Goal: Information Seeking & Learning: Find specific fact

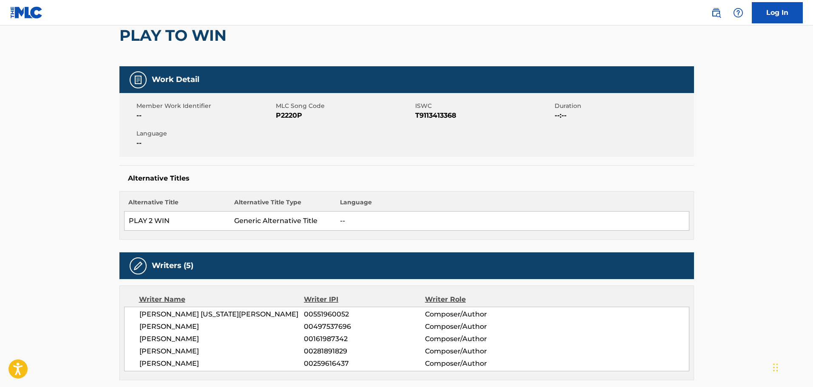
click at [291, 117] on span "P2220P" at bounding box center [344, 116] width 137 height 10
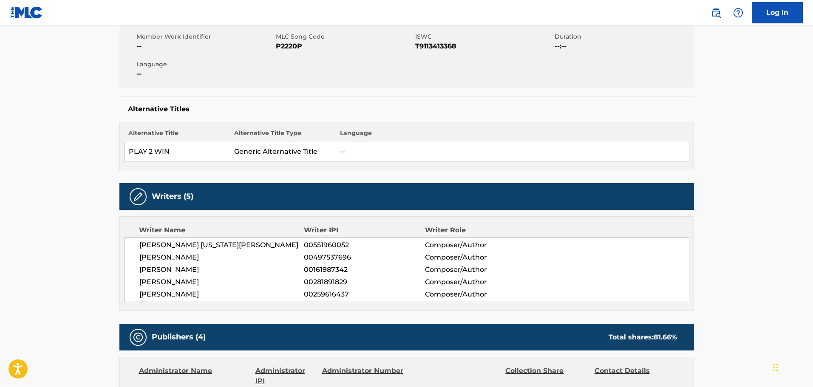
scroll to position [128, 0]
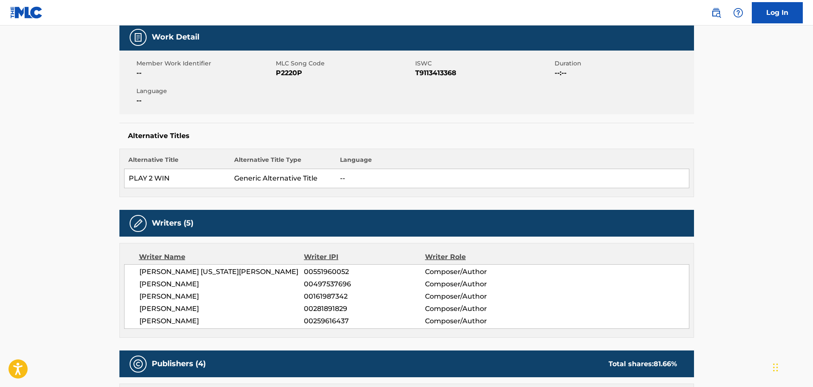
click at [286, 69] on span "P2220P" at bounding box center [344, 73] width 137 height 10
click at [292, 72] on span "P2220P" at bounding box center [344, 73] width 137 height 10
copy span "P2220P"
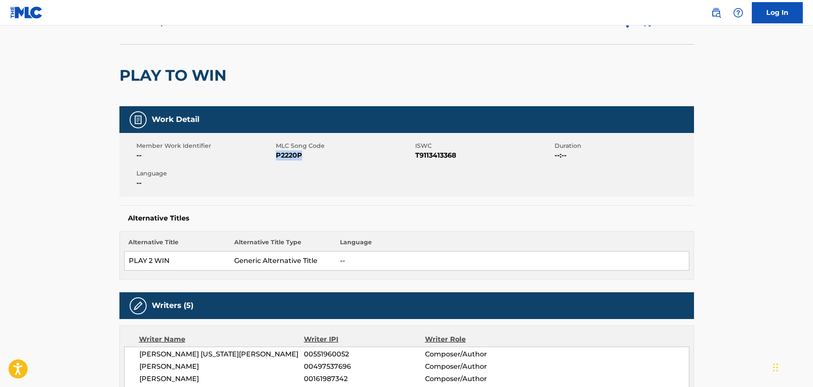
scroll to position [0, 0]
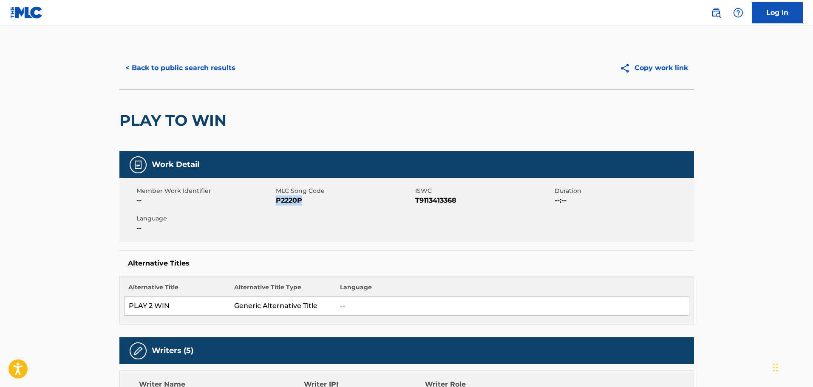
click at [170, 61] on button "< Back to public search results" at bounding box center [180, 67] width 122 height 21
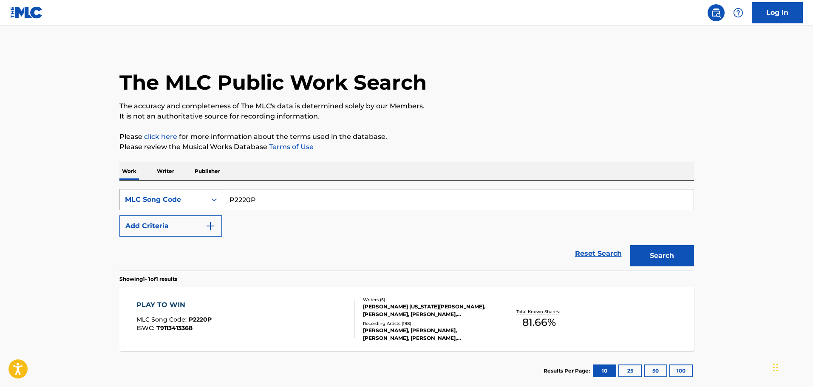
drag, startPoint x: 262, startPoint y: 199, endPoint x: 167, endPoint y: 198, distance: 95.7
click at [193, 201] on div "SearchWithCriteria1831c6bc-1c19-4715-883d-09e6b693bfa5 MLC Song Code P2220P" at bounding box center [406, 199] width 575 height 21
click at [167, 198] on div "MLC Song Code" at bounding box center [163, 200] width 77 height 10
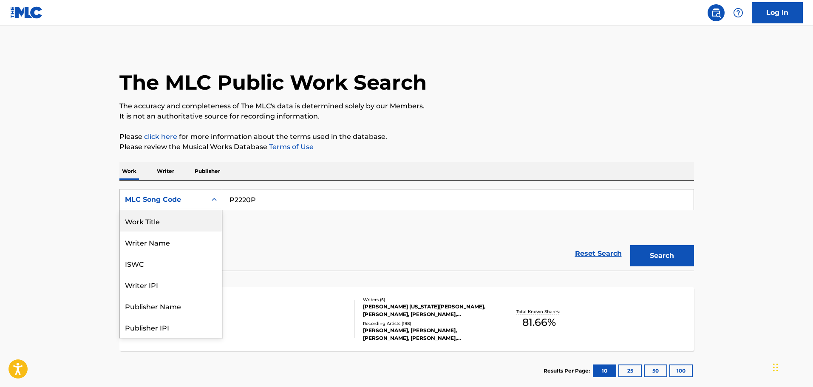
click at [152, 224] on div "Work Title" at bounding box center [171, 220] width 102 height 21
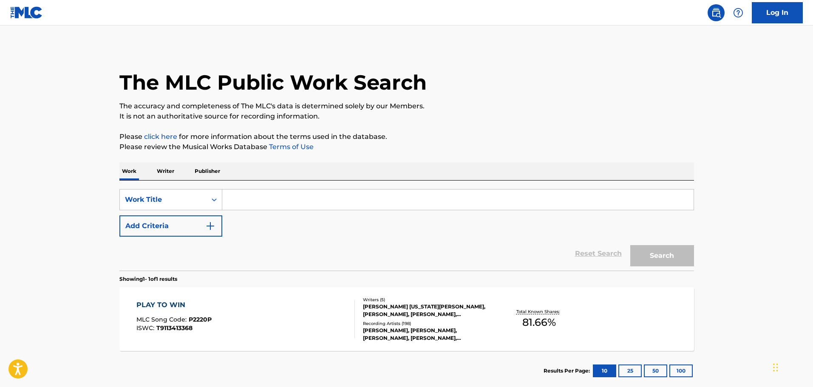
click at [249, 202] on input "Search Form" at bounding box center [457, 200] width 471 height 20
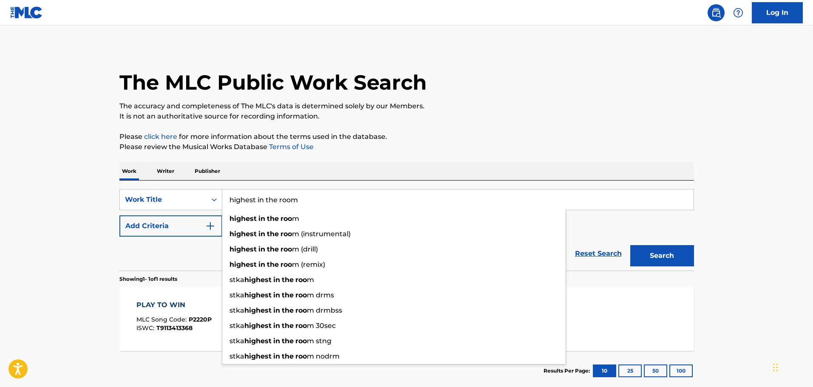
type input "highest in the room"
click at [630, 245] on button "Search" at bounding box center [662, 255] width 64 height 21
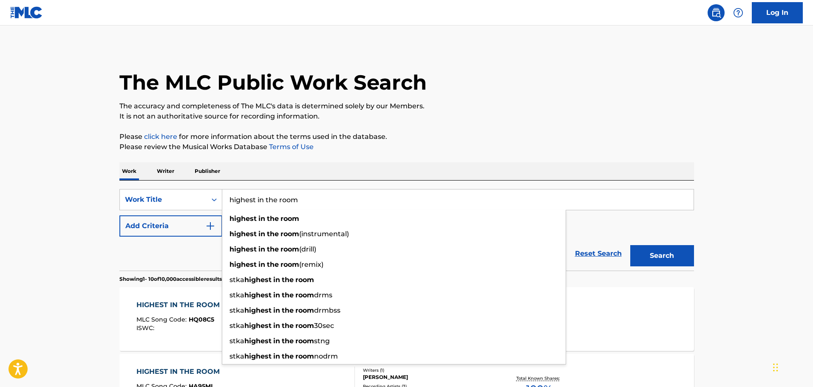
click at [169, 315] on div "HIGHEST IN THE ROOM MLC Song Code : HQ08C5 ISWC :" at bounding box center [180, 319] width 88 height 38
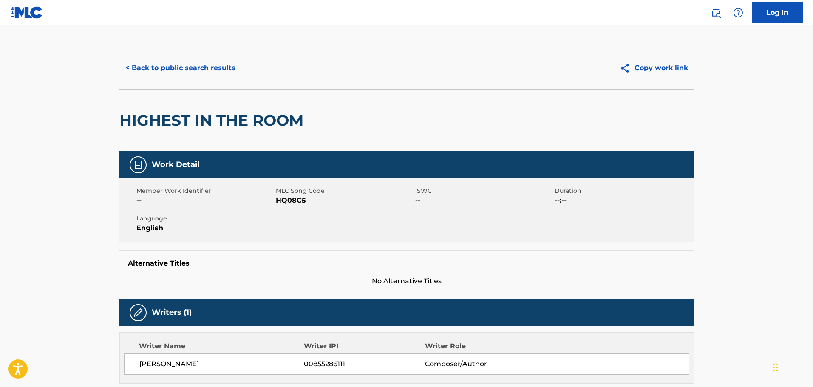
click at [133, 55] on div "< Back to public search results Copy work link" at bounding box center [406, 68] width 575 height 43
click at [189, 67] on button "< Back to public search results" at bounding box center [180, 67] width 122 height 21
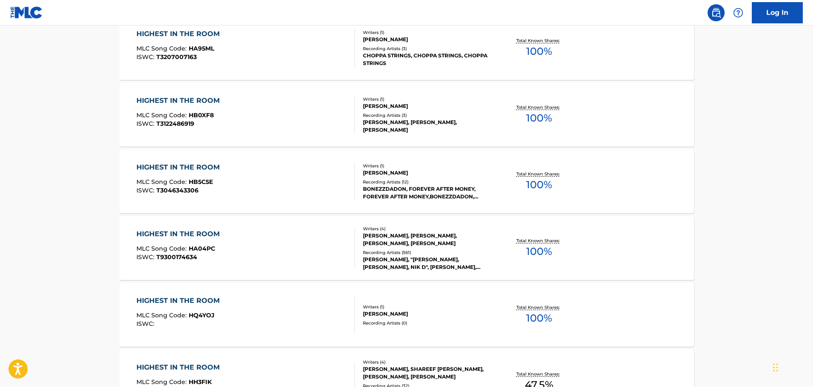
scroll to position [383, 0]
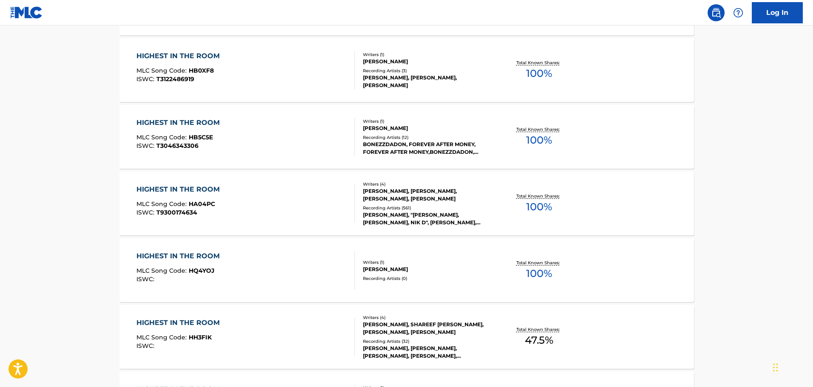
click at [258, 213] on div "HIGHEST IN THE ROOM MLC Song Code : HA04PC ISWC : T9300174634" at bounding box center [245, 204] width 219 height 38
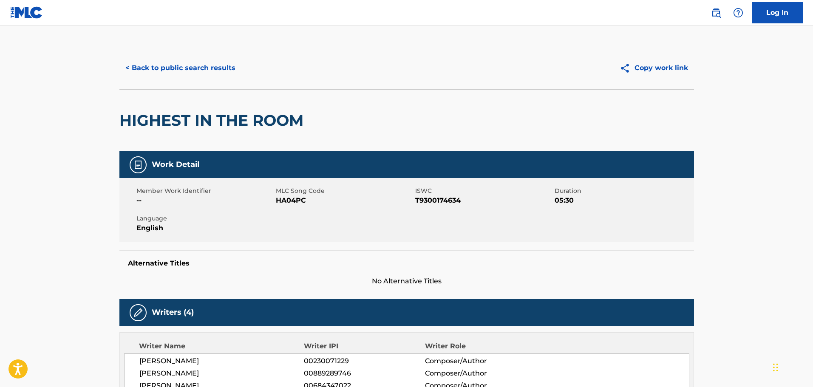
click at [286, 199] on span "HA04PC" at bounding box center [344, 201] width 137 height 10
copy span "HA04PC"
drag, startPoint x: 205, startPoint y: 54, endPoint x: 205, endPoint y: 61, distance: 7.2
click at [205, 54] on div "< Back to public search results Copy work link" at bounding box center [406, 68] width 575 height 43
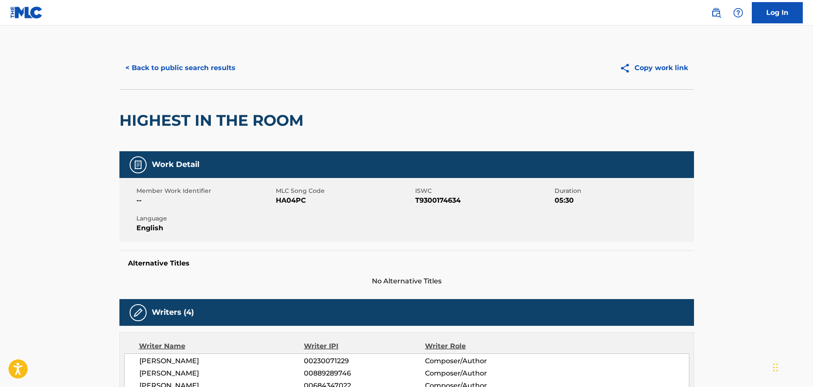
click at [205, 61] on button "< Back to public search results" at bounding box center [180, 67] width 122 height 21
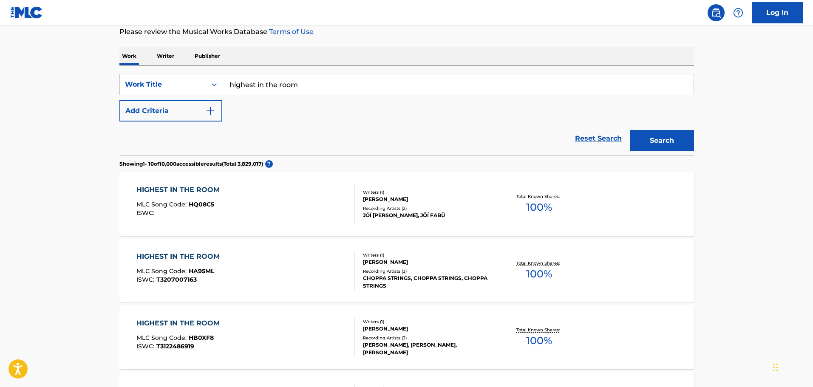
scroll to position [107, 0]
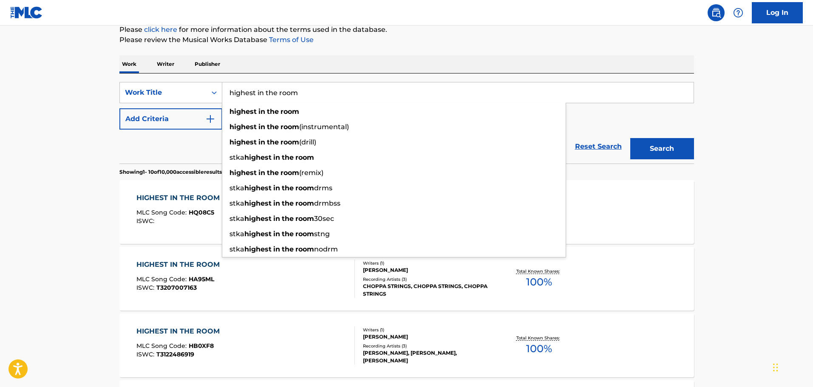
drag, startPoint x: 313, startPoint y: 97, endPoint x: 109, endPoint y: 54, distance: 208.4
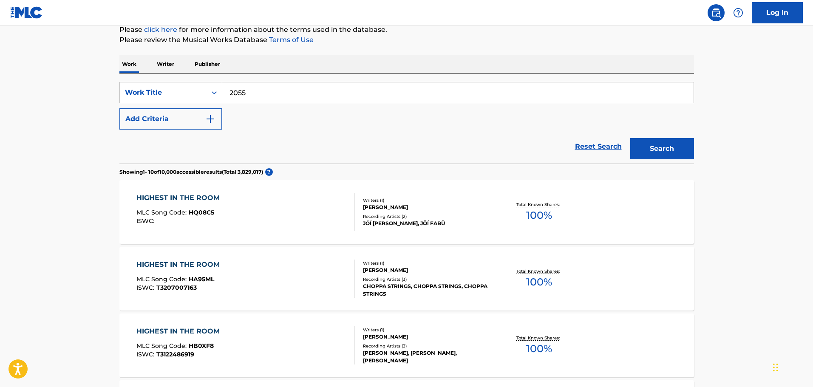
click at [630, 138] on button "Search" at bounding box center [662, 148] width 64 height 21
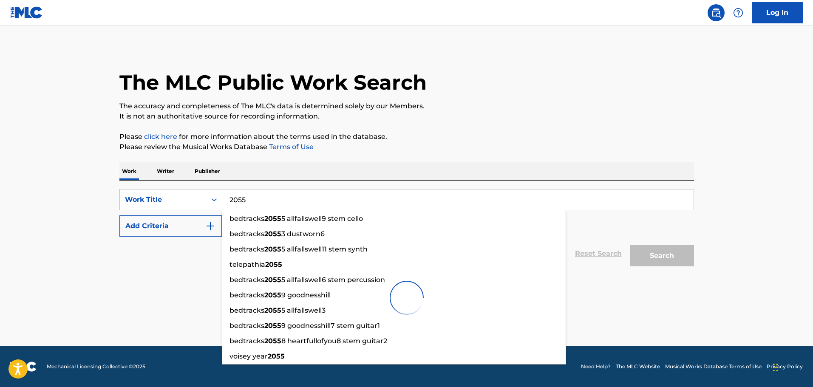
scroll to position [0, 0]
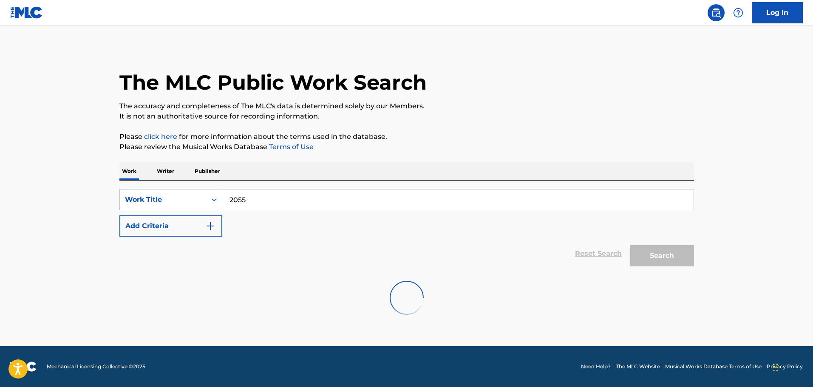
drag, startPoint x: 558, startPoint y: 132, endPoint x: 550, endPoint y: 139, distance: 10.6
click at [557, 132] on p "Please click here for more information about the terms used in the database." at bounding box center [406, 137] width 575 height 10
click at [415, 197] on input "2055" at bounding box center [457, 200] width 471 height 20
click at [463, 140] on p "Please click here for more information about the terms used in the database." at bounding box center [406, 137] width 575 height 10
click at [662, 260] on div "Search" at bounding box center [660, 254] width 68 height 34
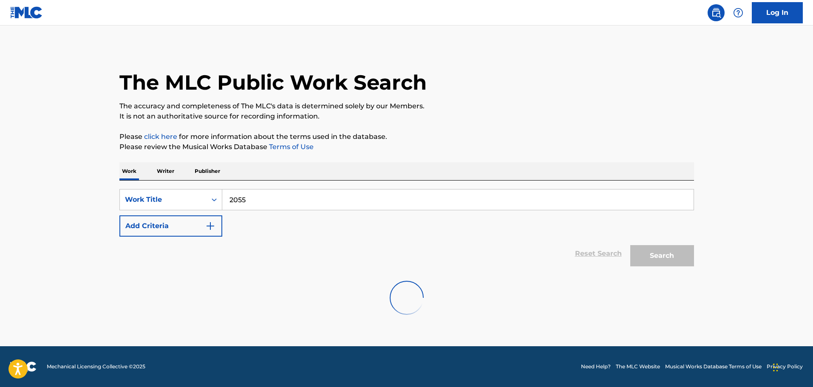
click at [647, 251] on div "Search" at bounding box center [660, 254] width 68 height 34
click at [263, 200] on input "2055" at bounding box center [457, 200] width 471 height 20
click at [256, 182] on div "SearchWithCriteria1eade127-2c7e-4c75-82fa-099022ccea13 Work Title 2055 Add Crit…" at bounding box center [406, 226] width 575 height 90
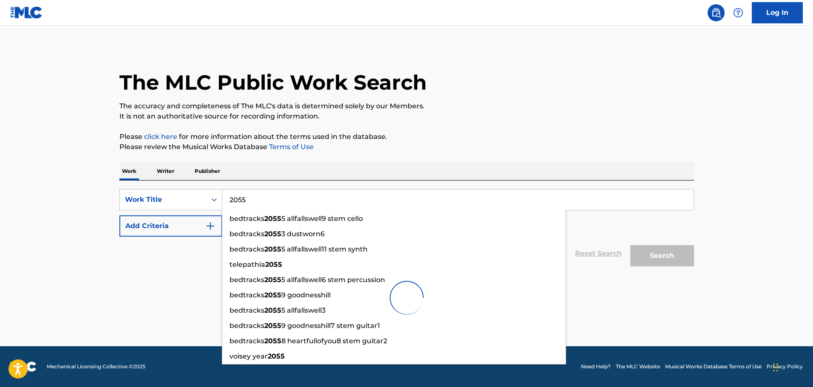
click at [267, 202] on input "2055" at bounding box center [457, 200] width 471 height 20
click at [264, 201] on input "2055" at bounding box center [457, 200] width 471 height 20
click at [350, 145] on p "Please review the Musical Works Database Terms of Use" at bounding box center [406, 147] width 575 height 10
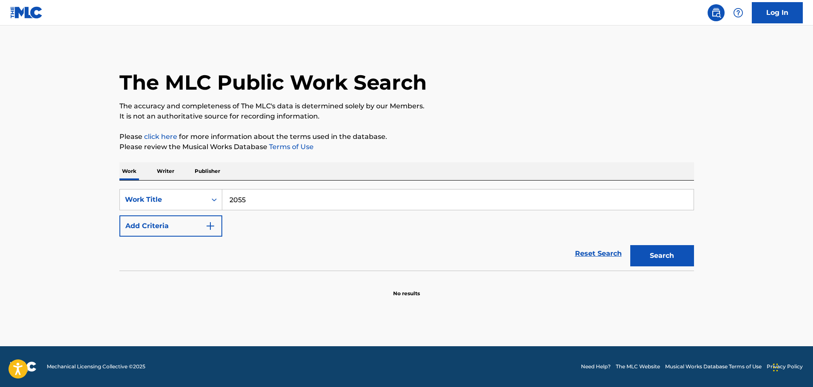
click at [480, 98] on div "The MLC Public Work Search" at bounding box center [406, 78] width 575 height 62
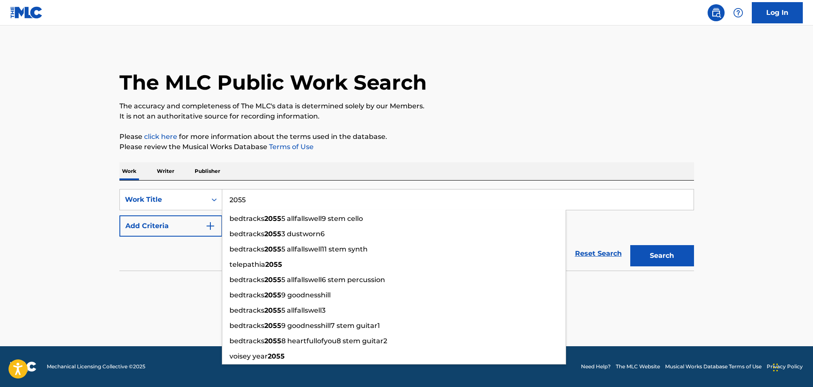
drag, startPoint x: 262, startPoint y: 205, endPoint x: 119, endPoint y: 192, distance: 144.3
click at [119, 192] on div "The MLC Public Work Search The accuracy and completeness of The MLC's data is d…" at bounding box center [406, 172] width 595 height 251
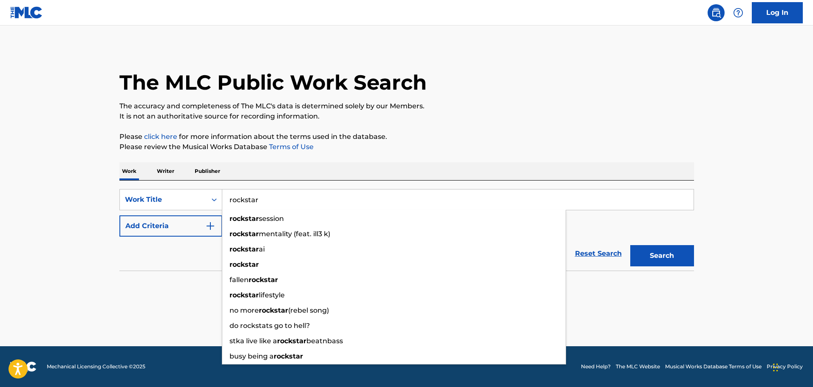
type input "rockstar"
click at [630, 245] on button "Search" at bounding box center [662, 255] width 64 height 21
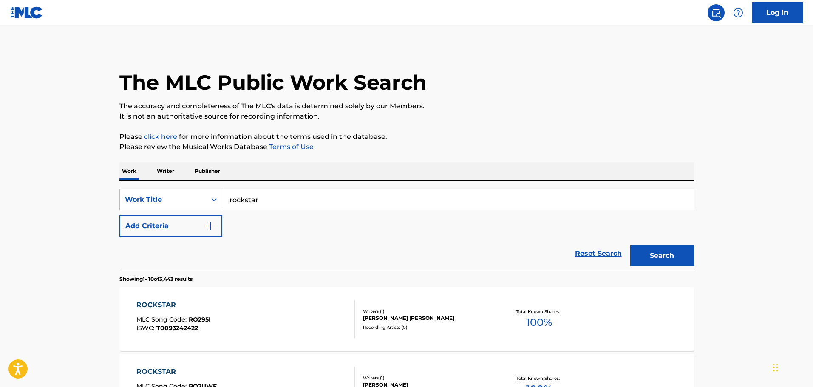
click at [216, 312] on div "ROCKSTAR MLC Song Code : RO295I ISWC : T0093242422" at bounding box center [245, 319] width 219 height 38
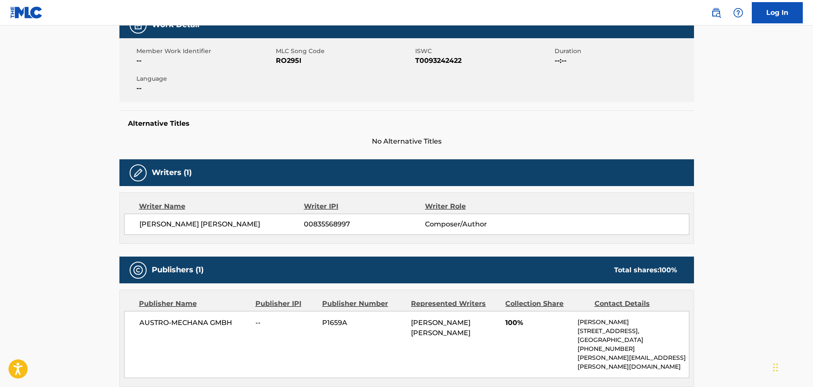
scroll to position [39, 0]
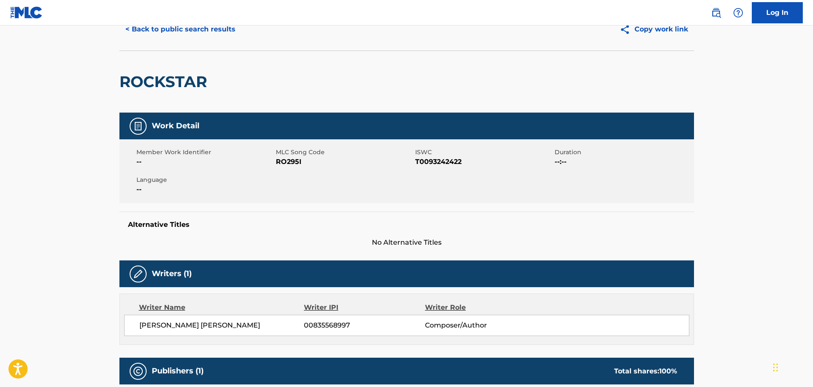
click at [278, 163] on span "RO295I" at bounding box center [344, 162] width 137 height 10
copy span "RO295I"
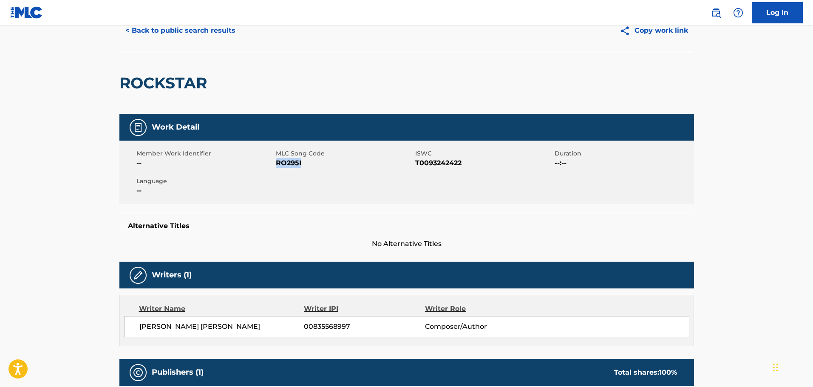
scroll to position [0, 0]
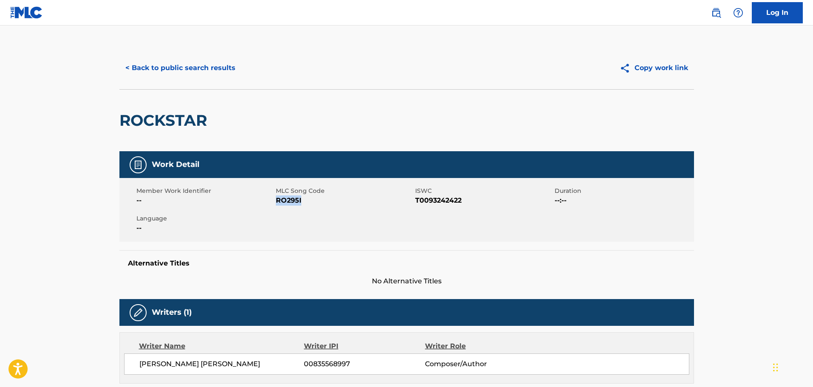
click at [145, 63] on button "< Back to public search results" at bounding box center [180, 67] width 122 height 21
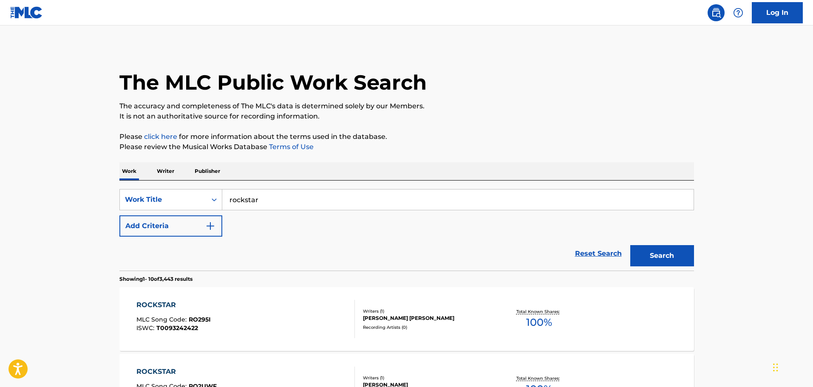
click at [207, 226] on img "Search Form" at bounding box center [210, 226] width 10 height 10
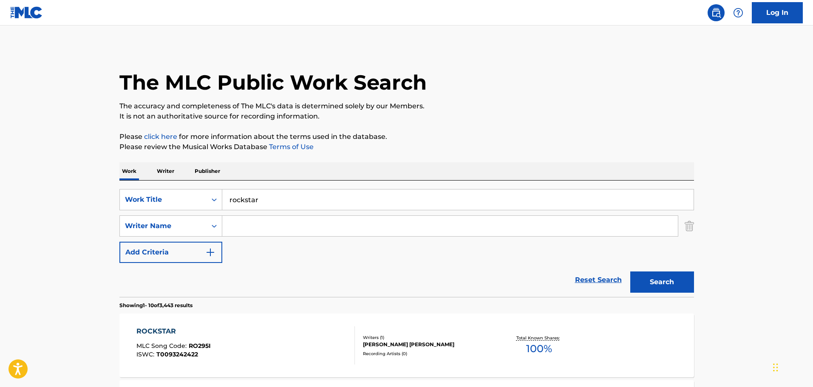
click at [227, 228] on input "Search Form" at bounding box center [450, 226] width 456 height 20
type input "post"
click at [630, 272] on button "Search" at bounding box center [662, 282] width 64 height 21
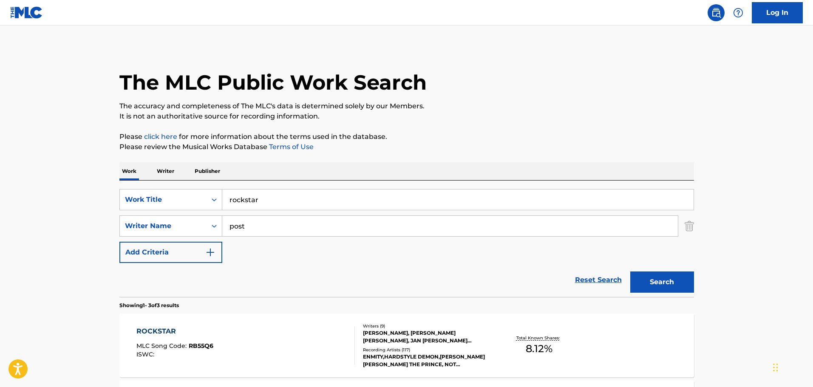
click at [520, 144] on p "Please review the Musical Works Database Terms of Use" at bounding box center [406, 147] width 575 height 10
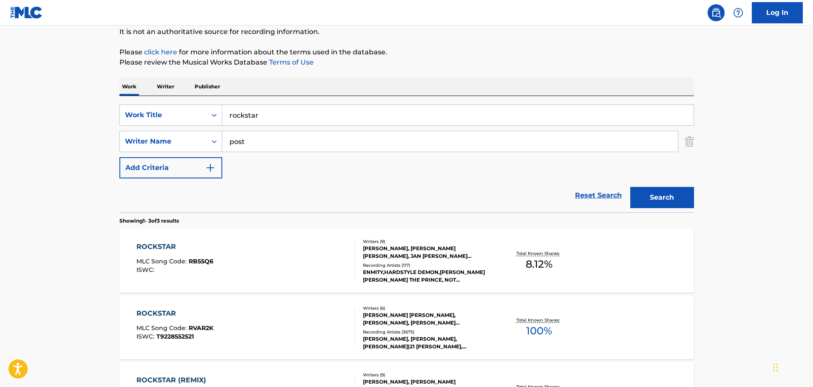
scroll to position [85, 0]
click at [275, 262] on div "ROCKSTAR MLC Song Code : RB55Q6 ISWC :" at bounding box center [245, 260] width 219 height 38
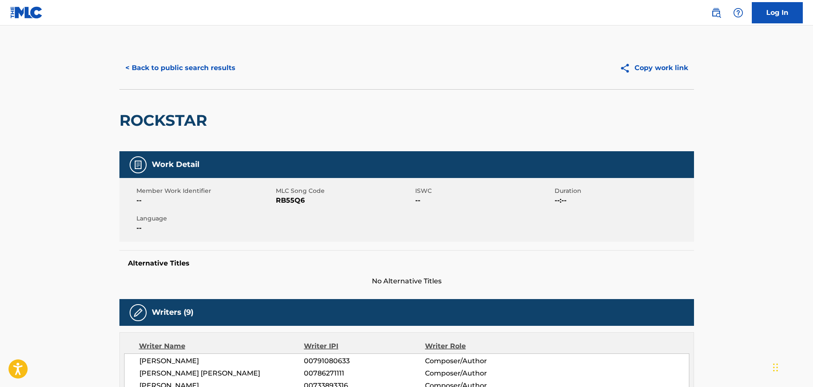
click at [293, 193] on span "MLC Song Code" at bounding box center [344, 191] width 137 height 9
click at [290, 200] on span "RB55Q6" at bounding box center [344, 201] width 137 height 10
copy span "RB55Q6"
